Goal: Check status: Check status

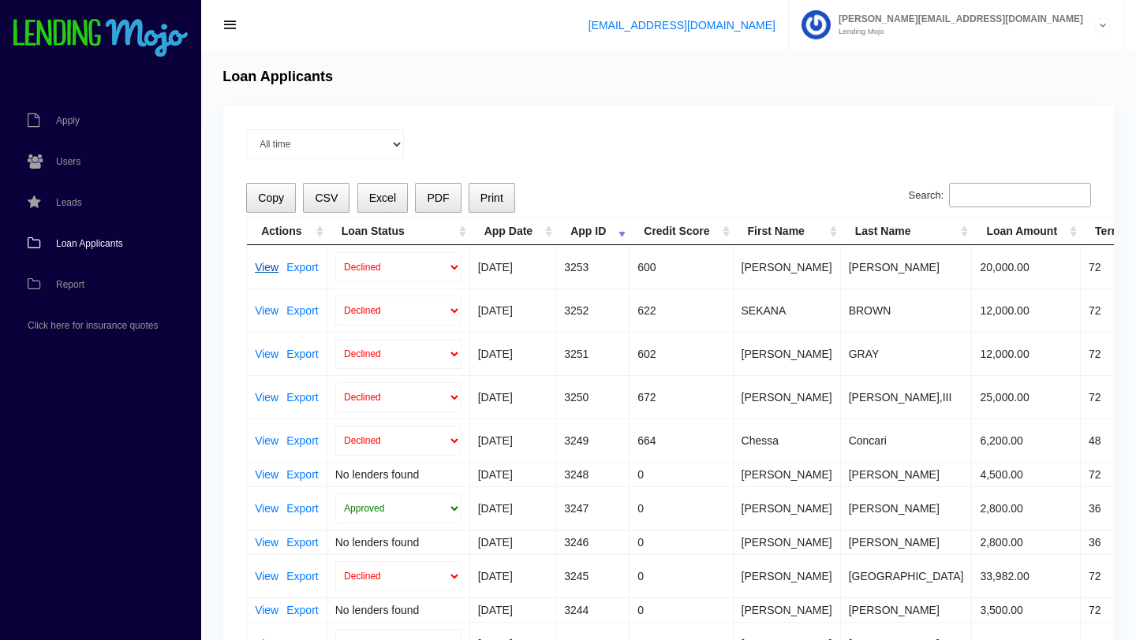
click at [265, 266] on link "View" at bounding box center [267, 267] width 24 height 11
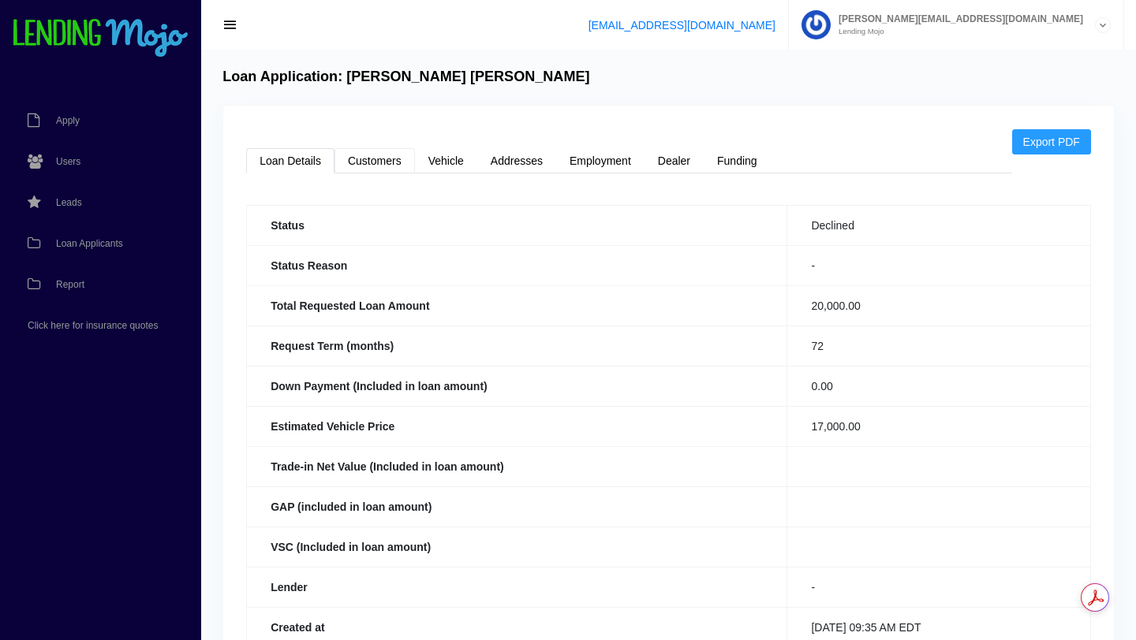
click at [379, 162] on link "Customers" at bounding box center [374, 160] width 80 height 25
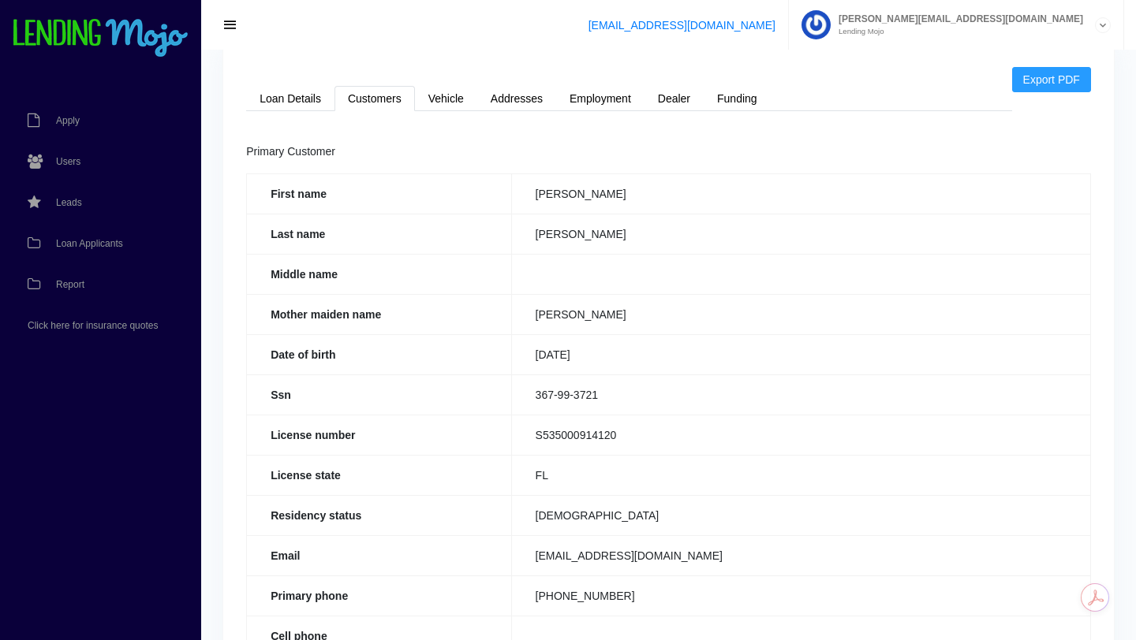
scroll to position [84, 0]
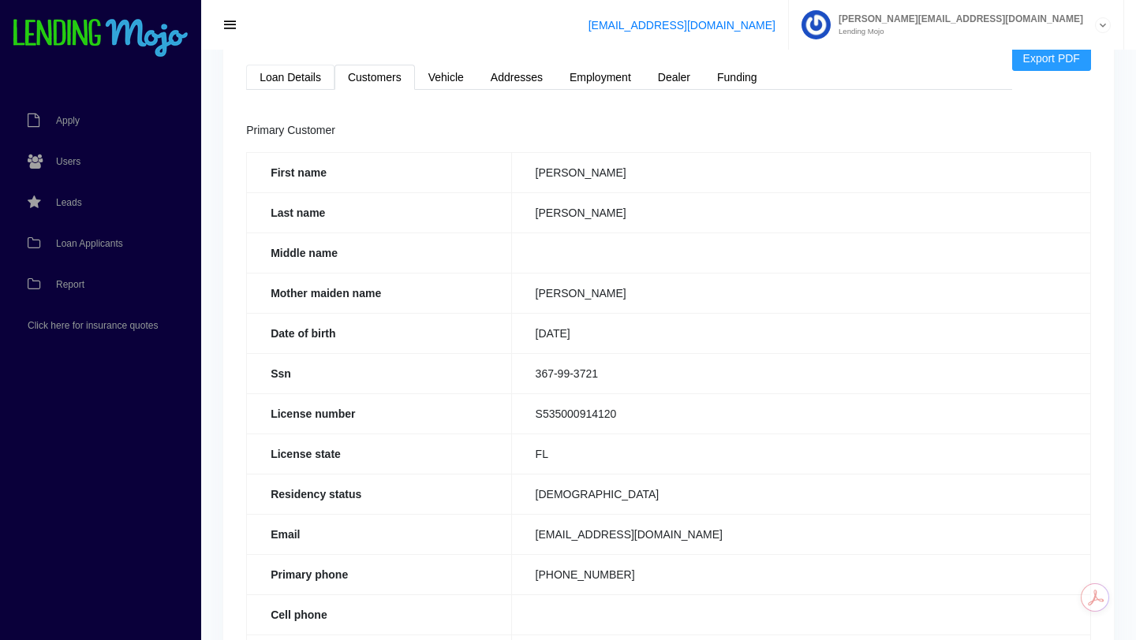
click at [293, 73] on link "Loan Details" at bounding box center [290, 77] width 88 height 25
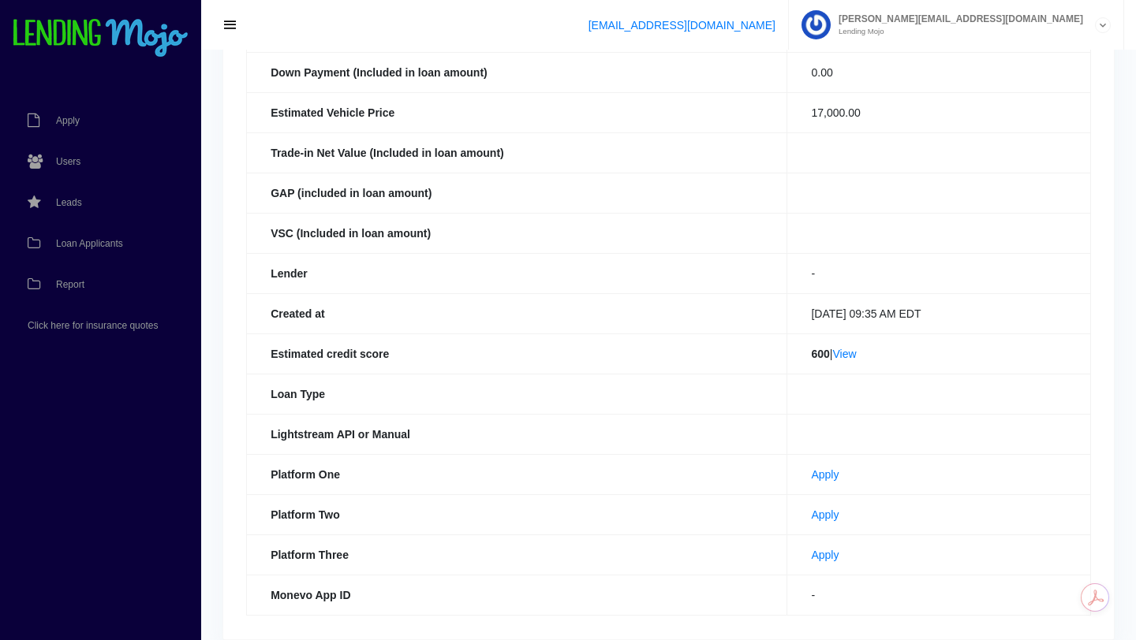
scroll to position [323, 0]
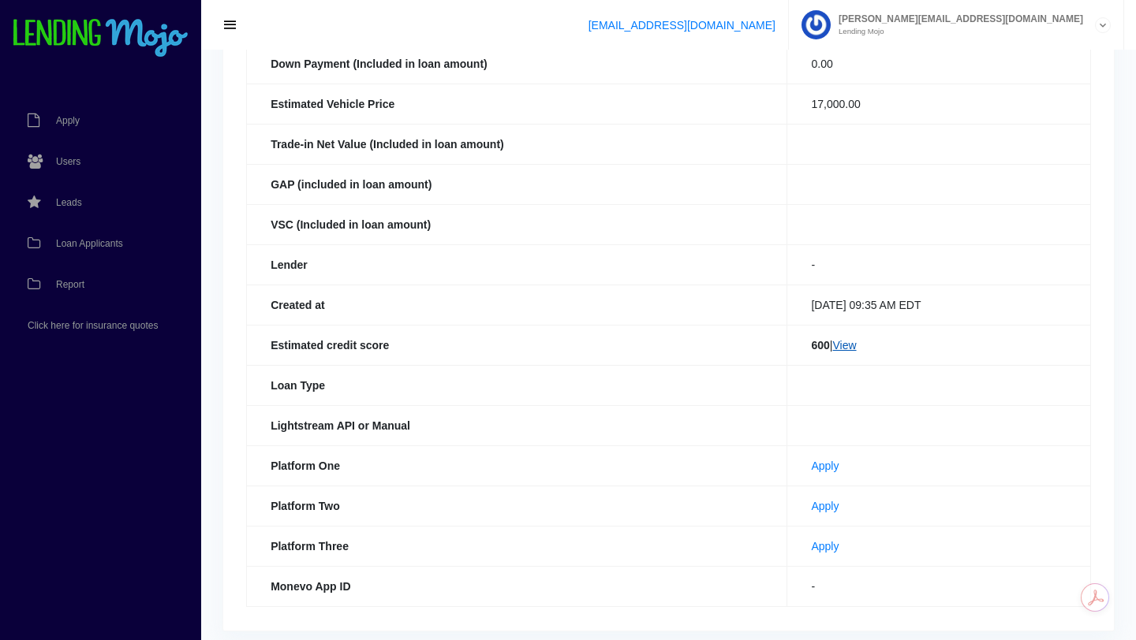
click at [841, 341] on link "View" at bounding box center [844, 345] width 24 height 13
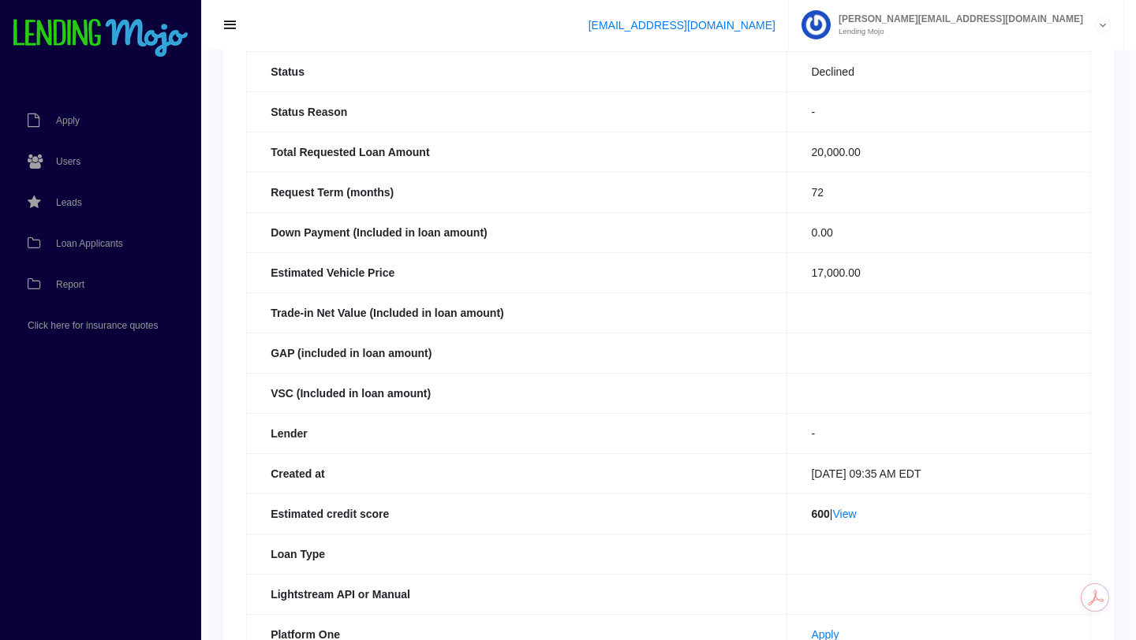
scroll to position [0, 0]
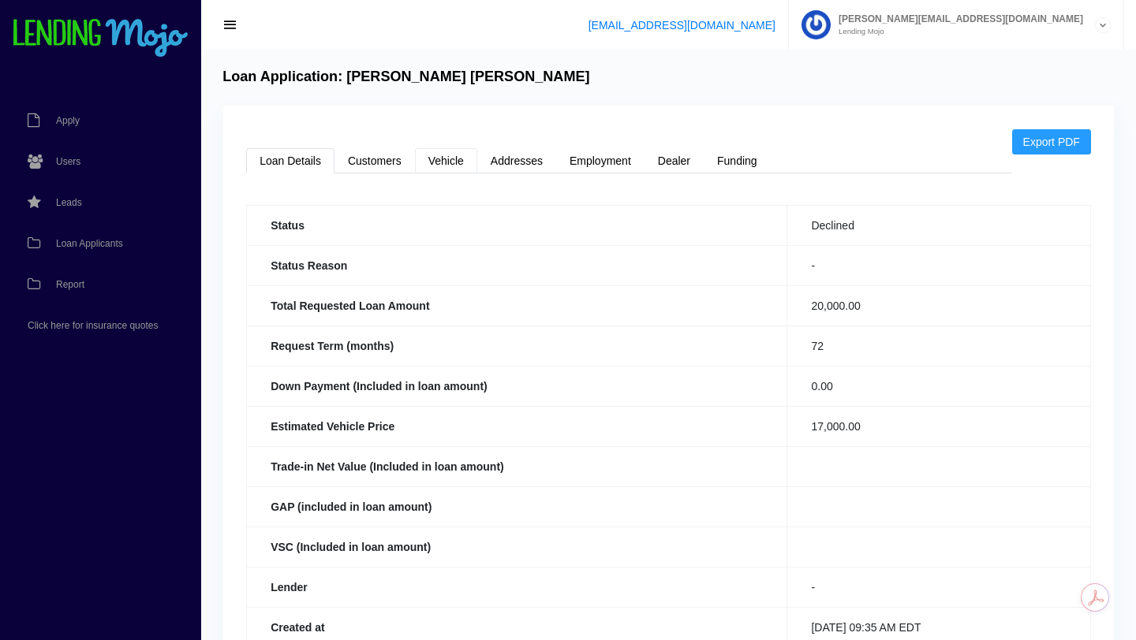
click at [452, 164] on link "Vehicle" at bounding box center [446, 160] width 62 height 25
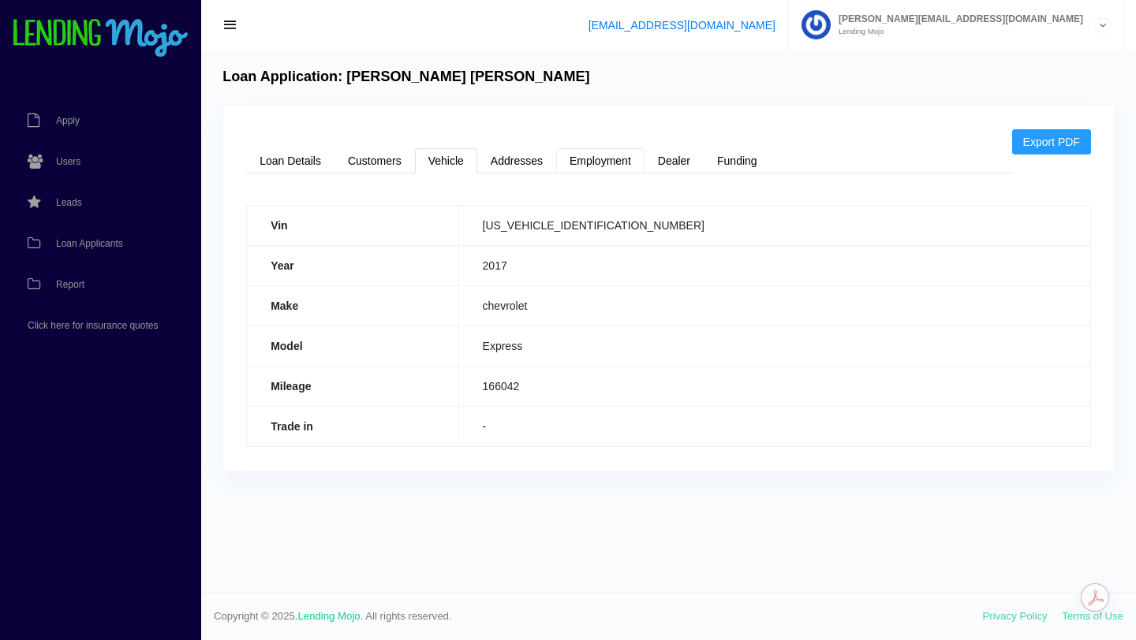
click at [596, 159] on link "Employment" at bounding box center [600, 160] width 88 height 25
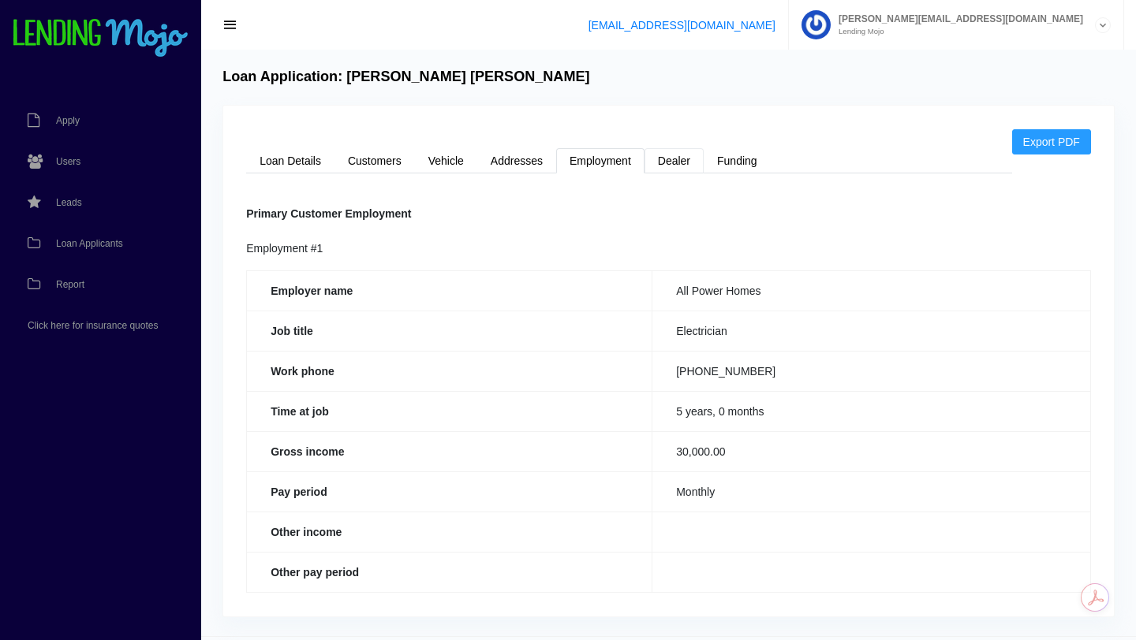
click at [674, 166] on link "Dealer" at bounding box center [673, 160] width 59 height 25
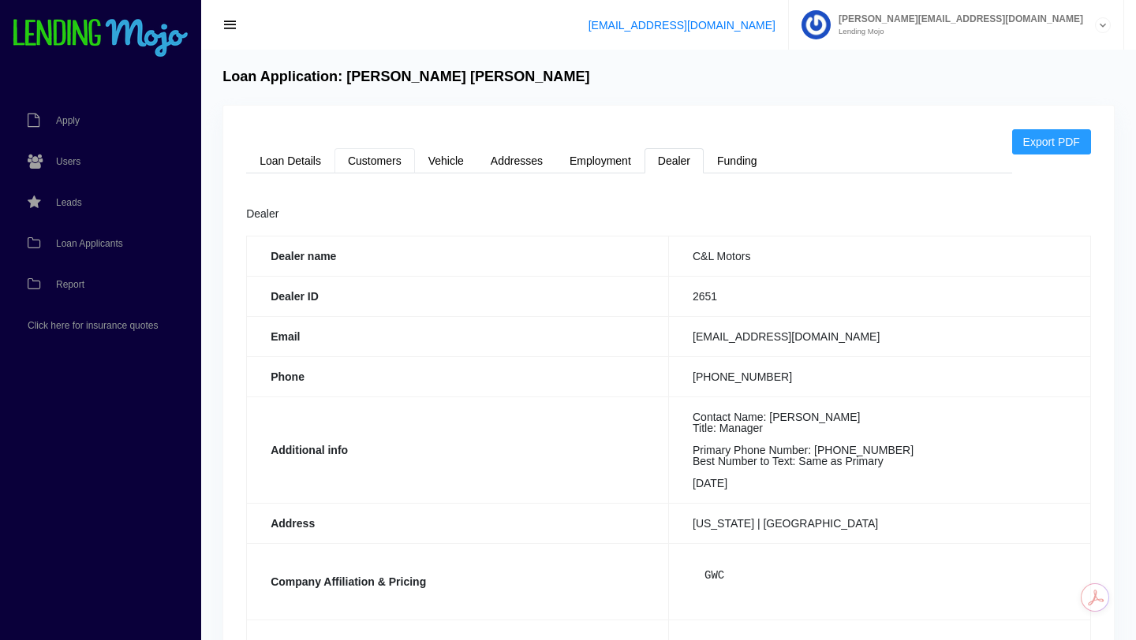
click at [357, 168] on link "Customers" at bounding box center [374, 160] width 80 height 25
